Goal: Task Accomplishment & Management: Manage account settings

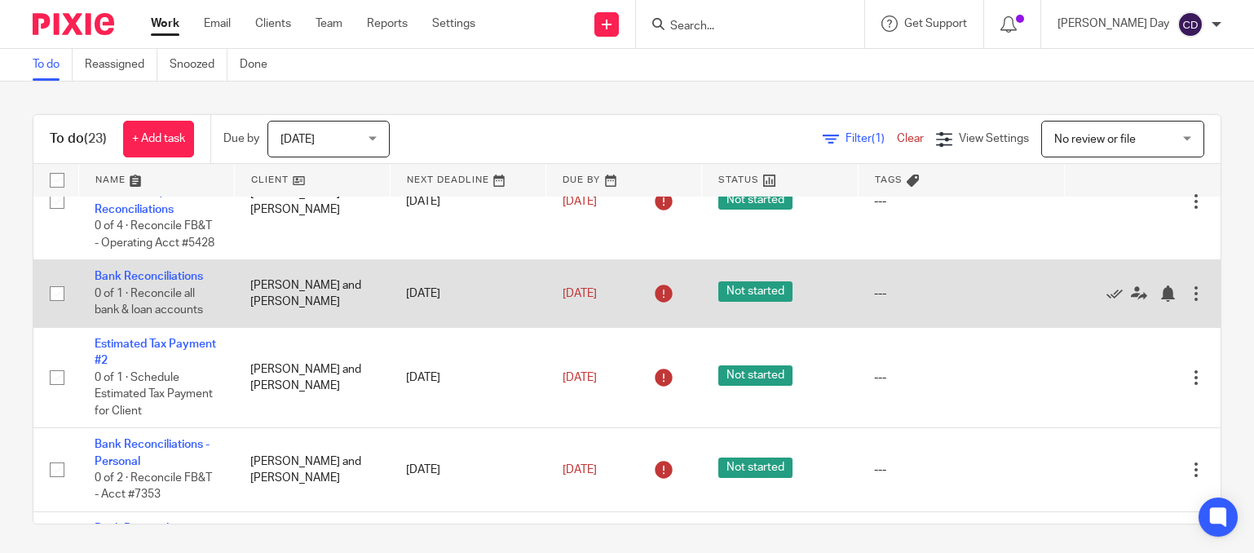
scroll to position [815, 0]
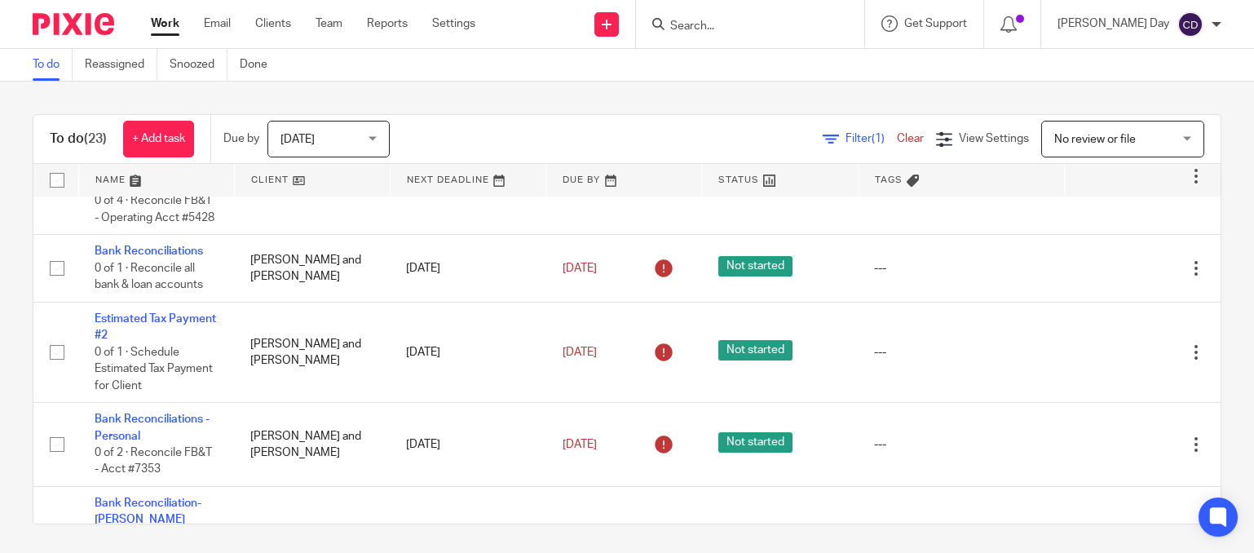
click at [478, 541] on div "To do (23) + Add task Due by Today Today Today Tomorrow This week Next week Thi…" at bounding box center [627, 317] width 1254 height 471
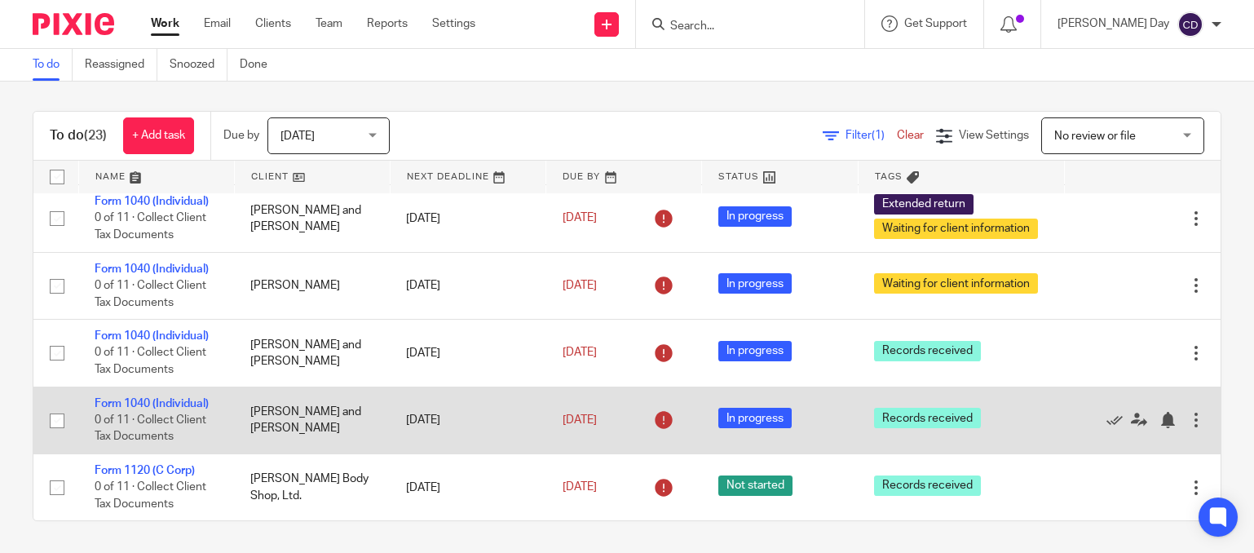
scroll to position [4, 0]
click at [150, 399] on link "Form 1040 (Individual)" at bounding box center [152, 402] width 114 height 11
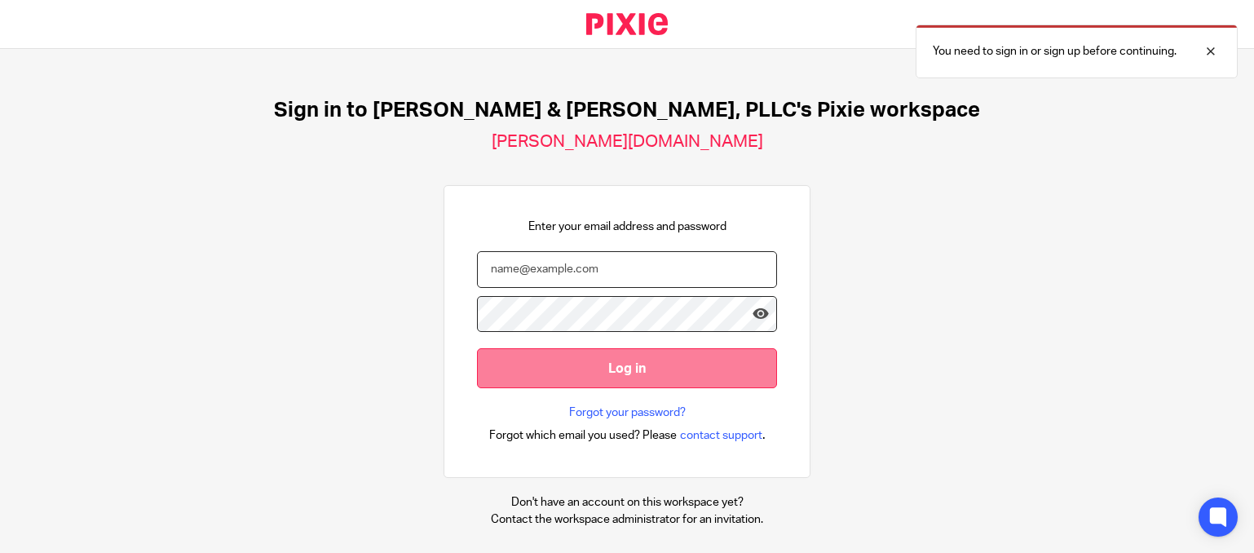
type input "cris@leesmithcpa.com"
click at [616, 379] on input "Log in" at bounding box center [627, 368] width 300 height 40
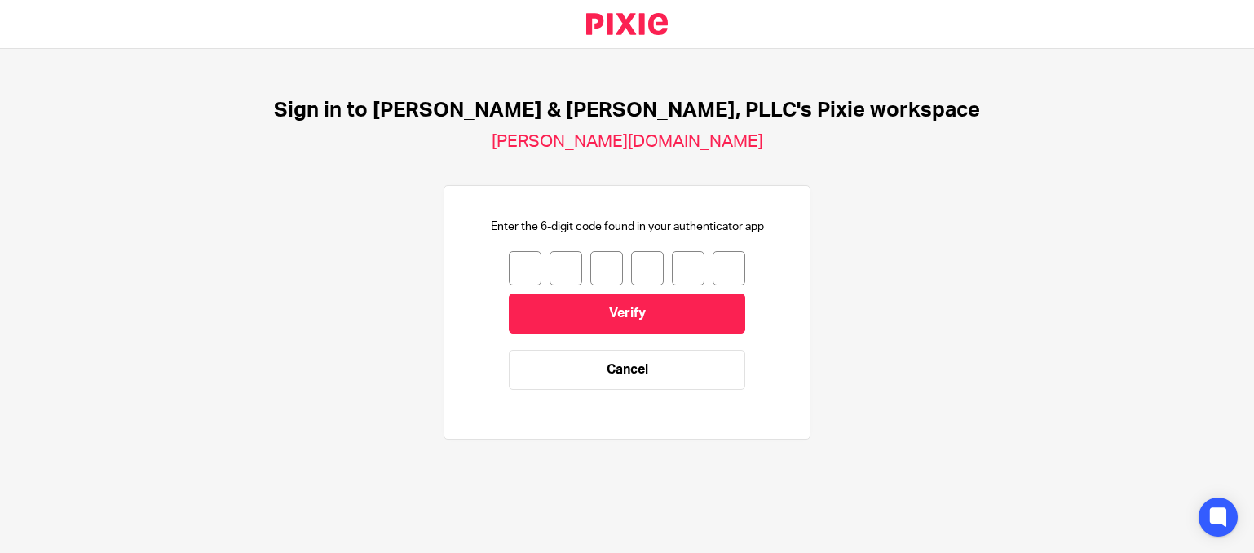
click at [522, 272] on input "number" at bounding box center [525, 268] width 33 height 34
type input "9"
type input "6"
type input "0"
type input "7"
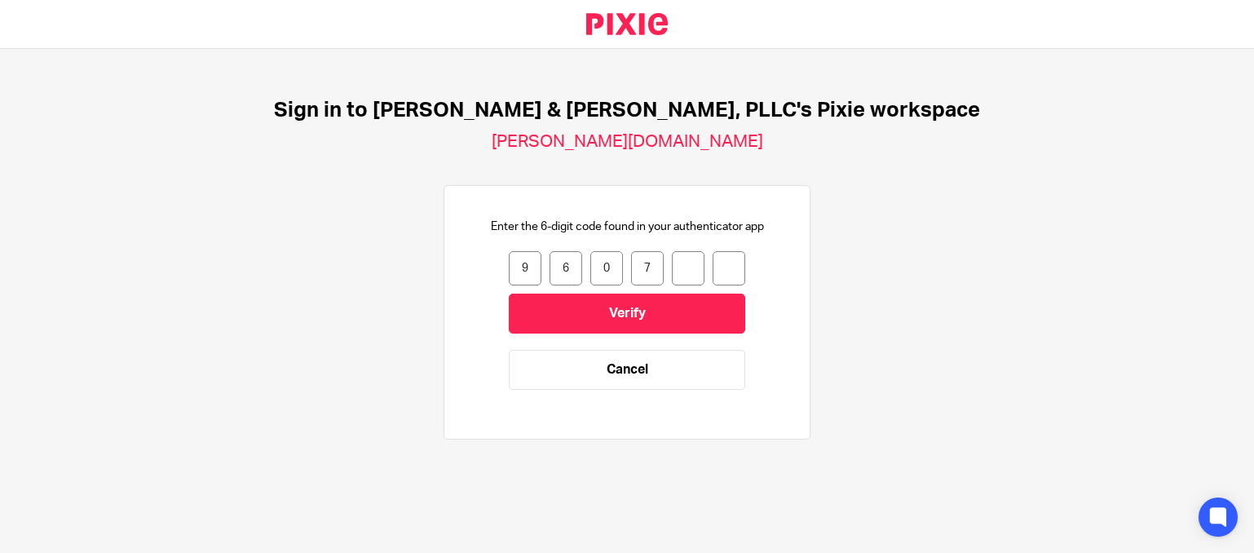
type input "3"
type input "6"
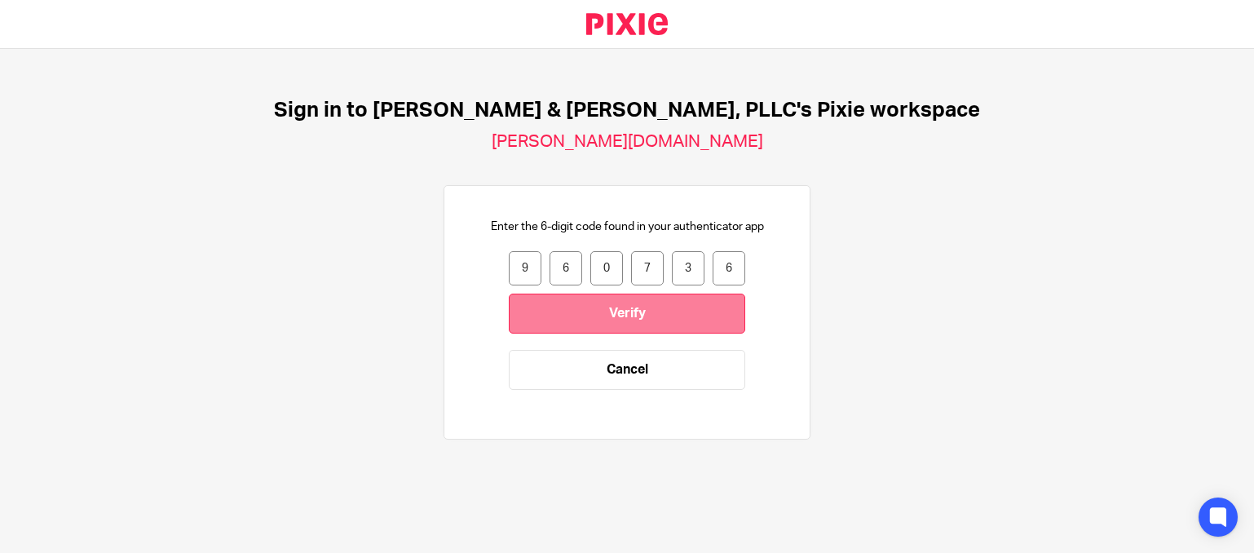
click at [657, 300] on input "Verify" at bounding box center [627, 314] width 236 height 40
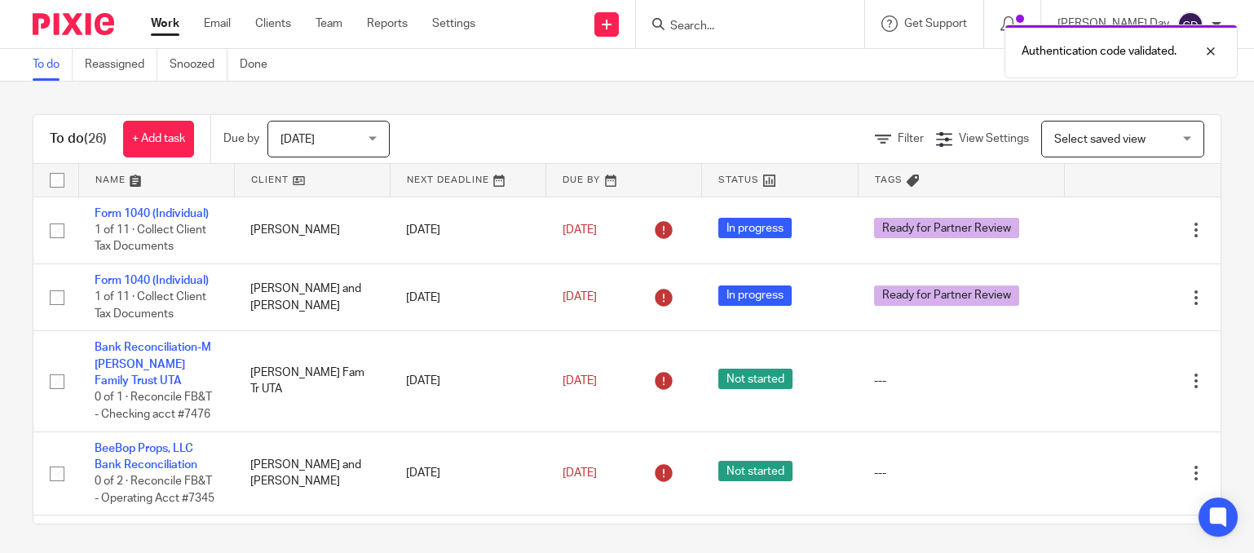
click at [1065, 143] on span "Select saved view" at bounding box center [1099, 139] width 91 height 11
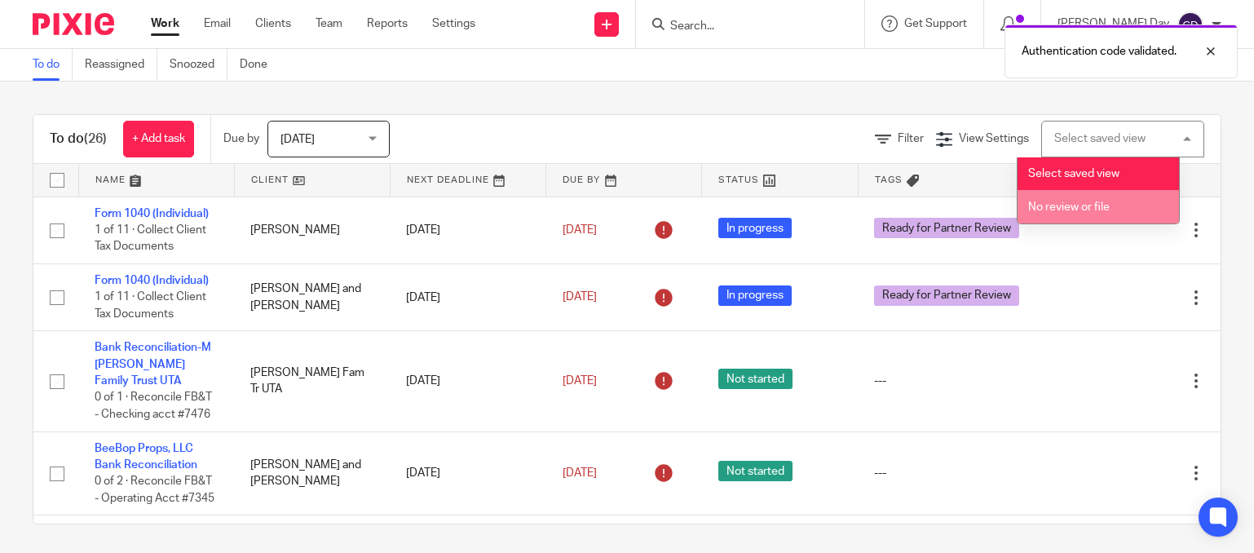
click at [1080, 215] on li "No review or file" at bounding box center [1098, 206] width 161 height 33
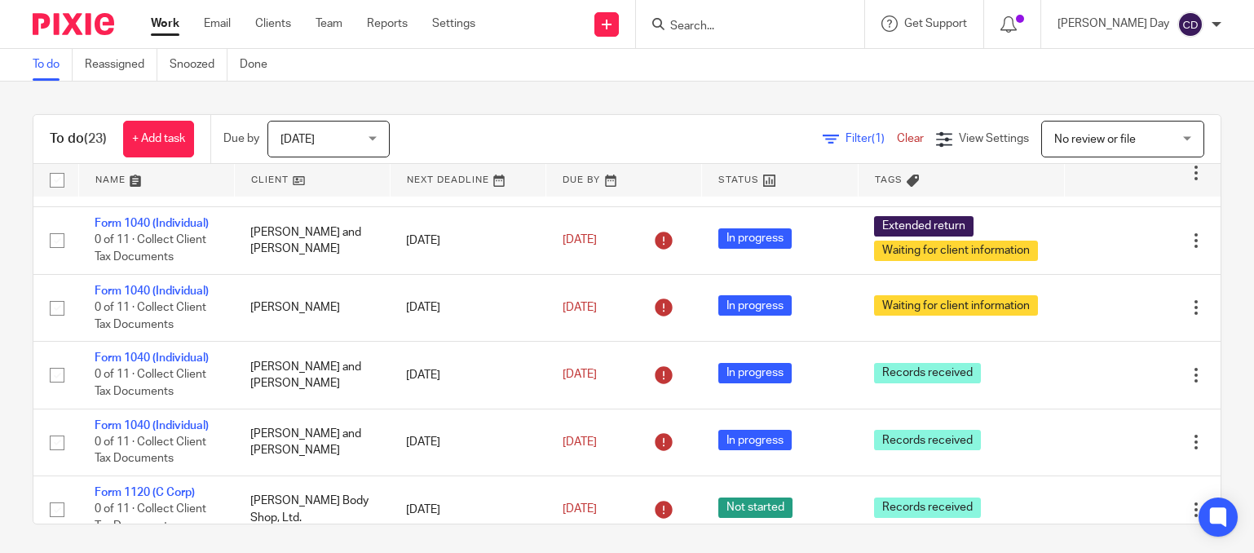
scroll to position [1543, 0]
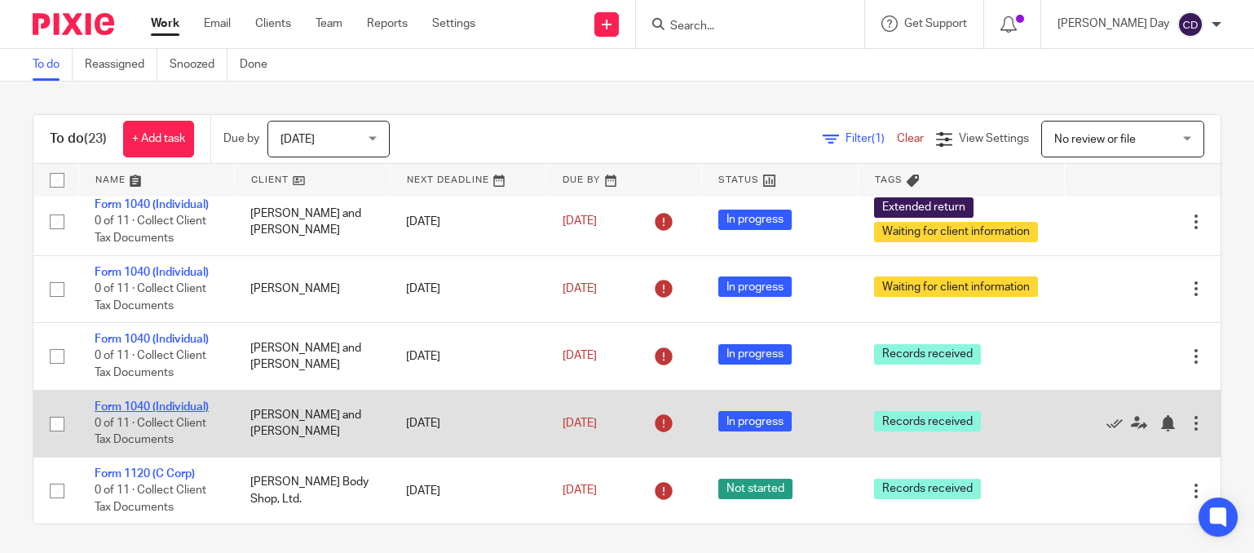
click at [161, 404] on link "Form 1040 (Individual)" at bounding box center [152, 406] width 114 height 11
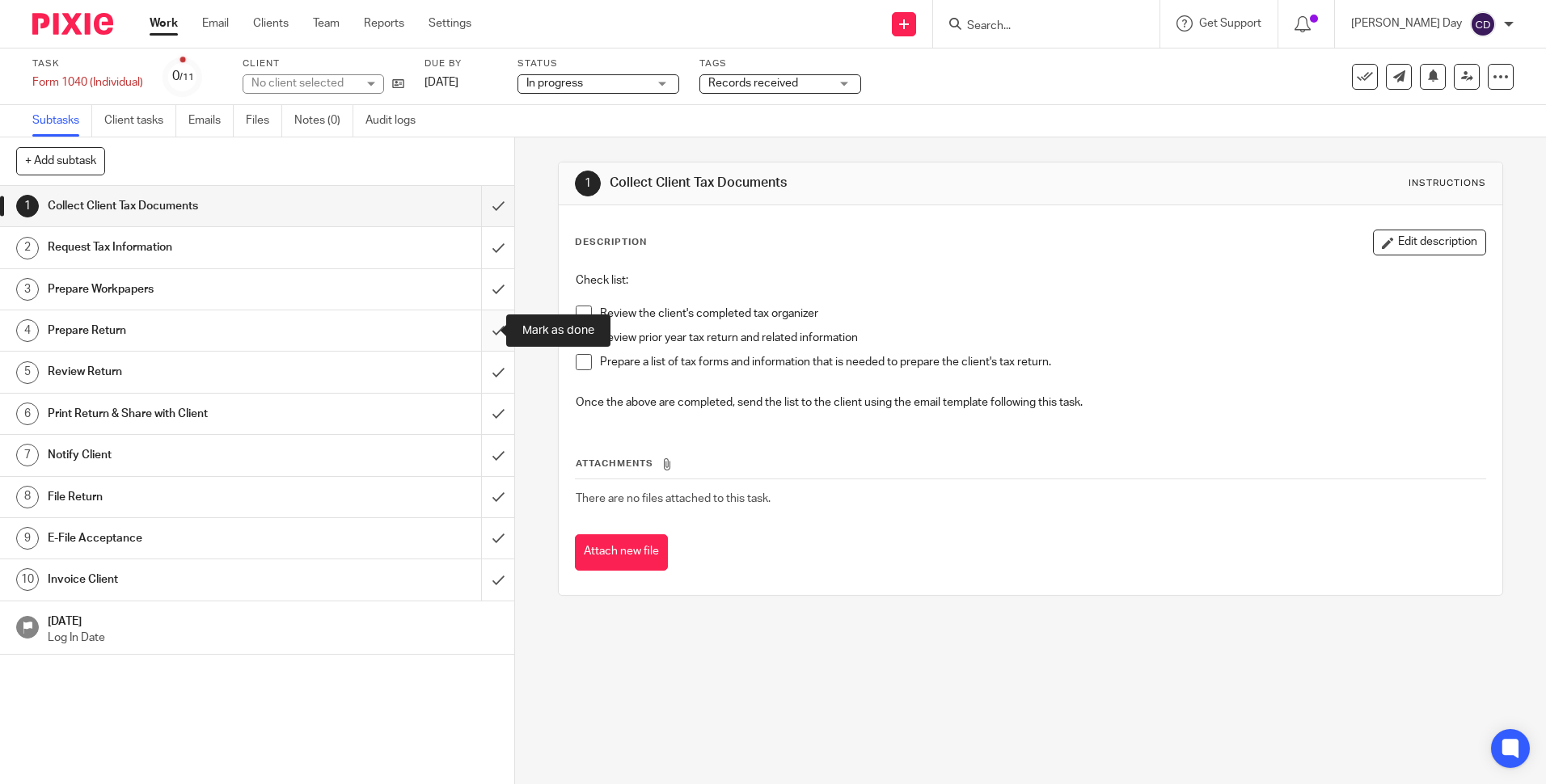
click at [493, 314] on input "submit" at bounding box center [257, 330] width 515 height 41
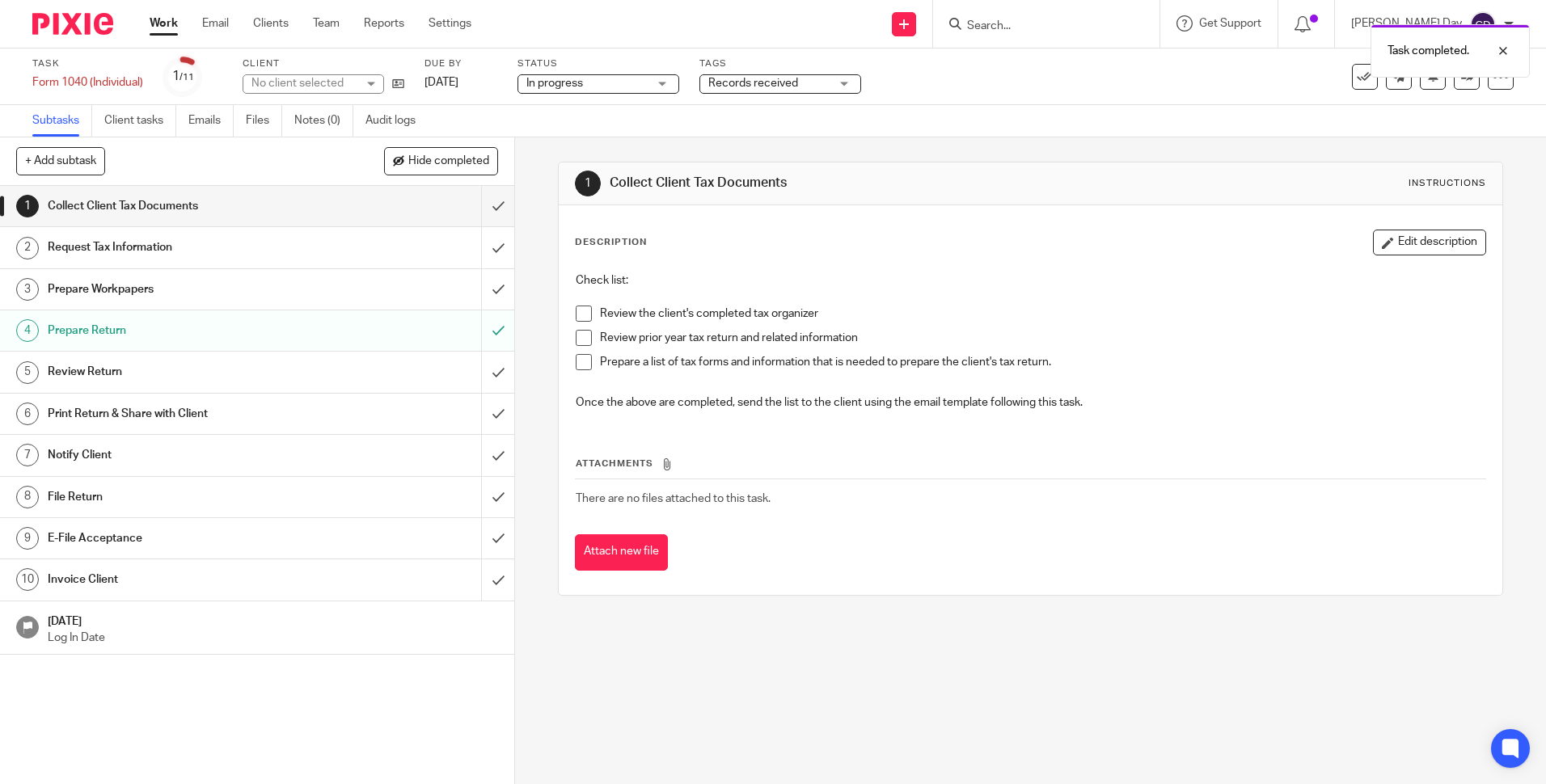
click at [747, 81] on span "Records received" at bounding box center [753, 82] width 90 height 11
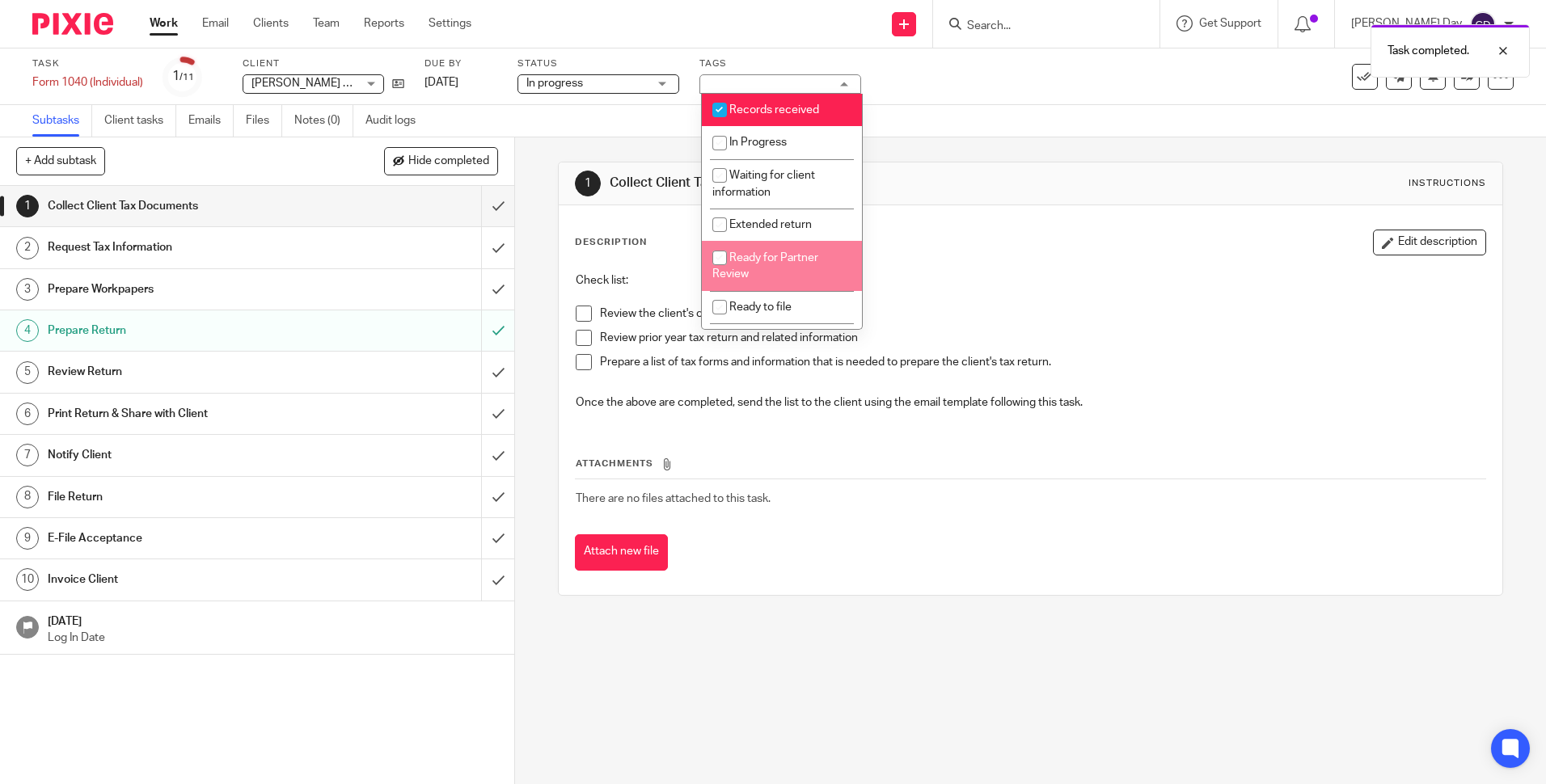
drag, startPoint x: 747, startPoint y: 258, endPoint x: 768, endPoint y: 153, distance: 107.1
click at [747, 257] on span "Ready for Partner Review" at bounding box center [765, 266] width 106 height 29
checkbox input "true"
drag, startPoint x: 762, startPoint y: 104, endPoint x: 816, endPoint y: 103, distance: 54.0
click at [764, 104] on span "Records received" at bounding box center [773, 109] width 90 height 11
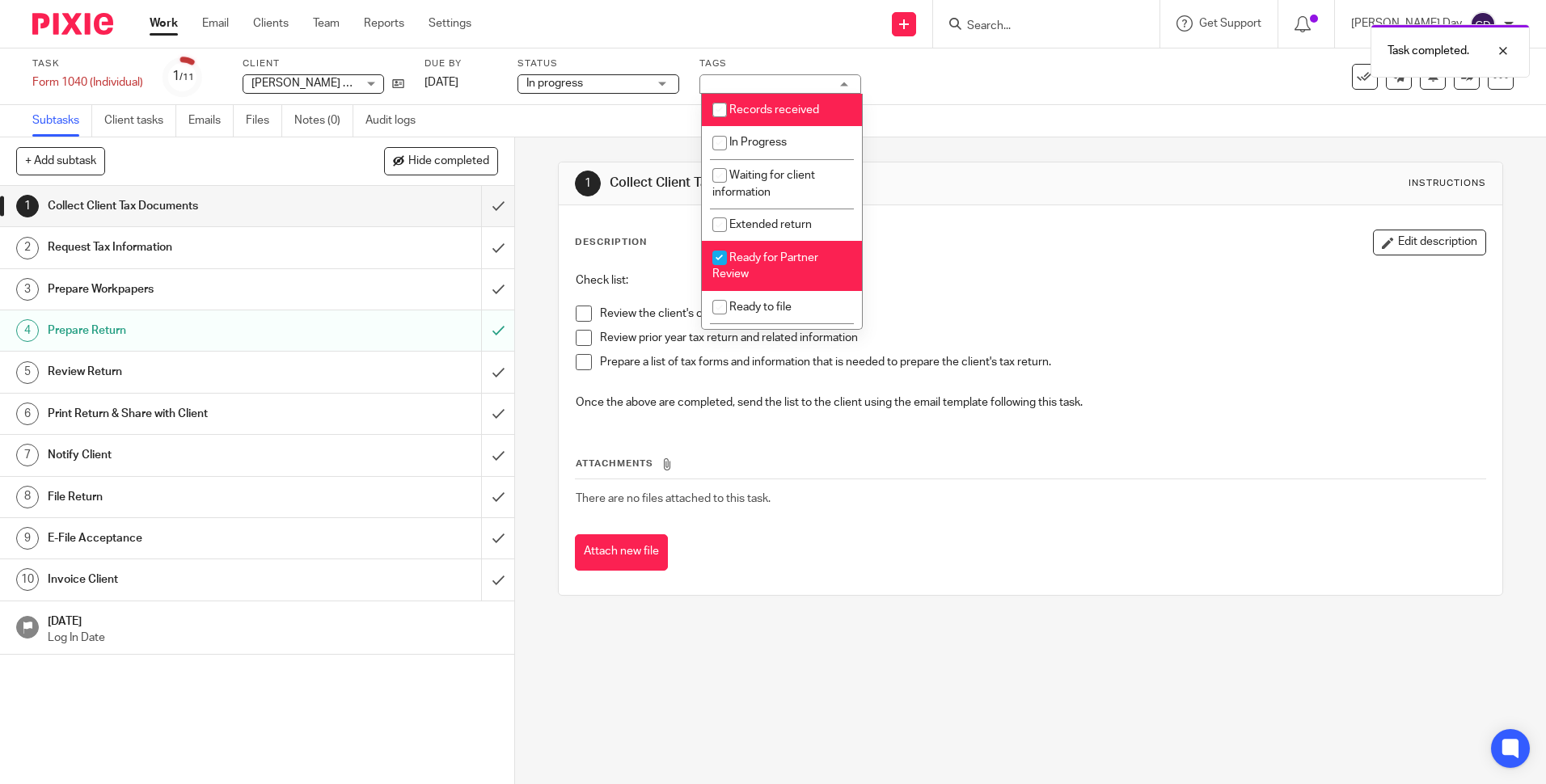
checkbox input "false"
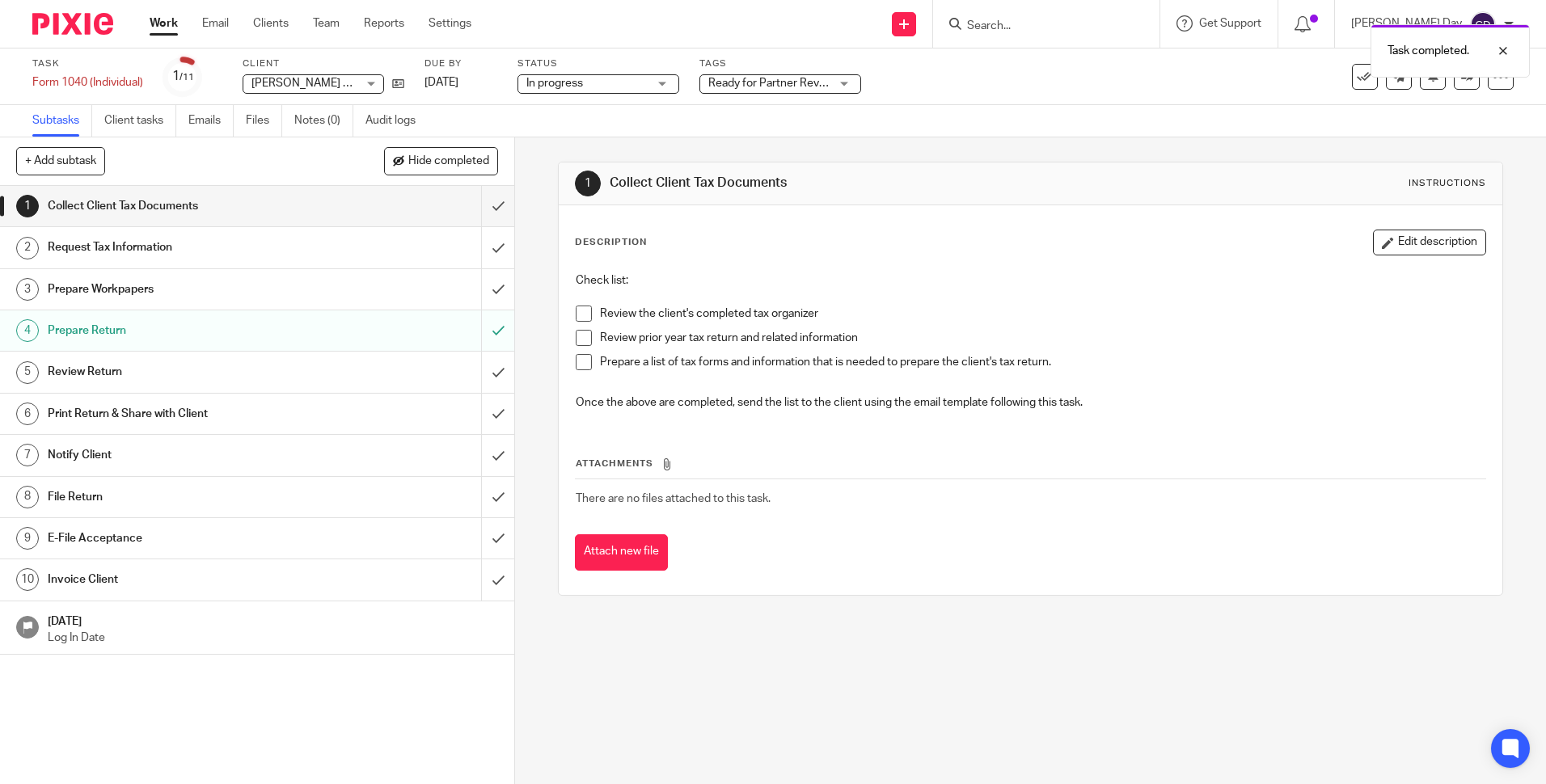
click at [915, 85] on div "Task Form 1040 (Individual) Save Form 1040 (Individual) 1 /11 Client Cox, Antho…" at bounding box center [650, 76] width 1235 height 39
